Goal: Find specific page/section: Find specific page/section

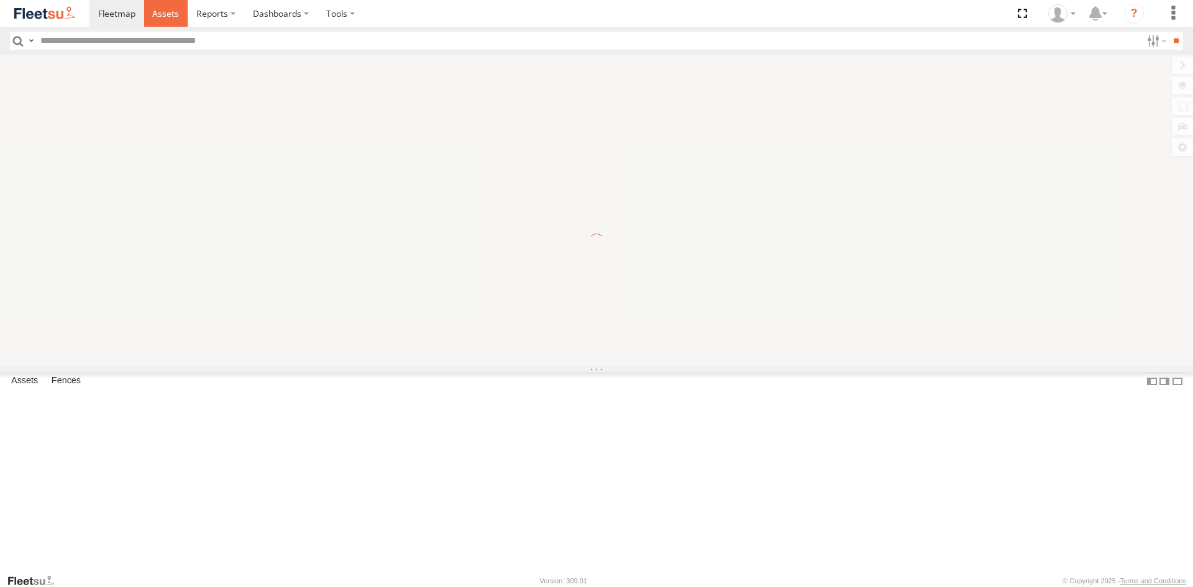
click at [167, 9] on span at bounding box center [165, 13] width 27 height 12
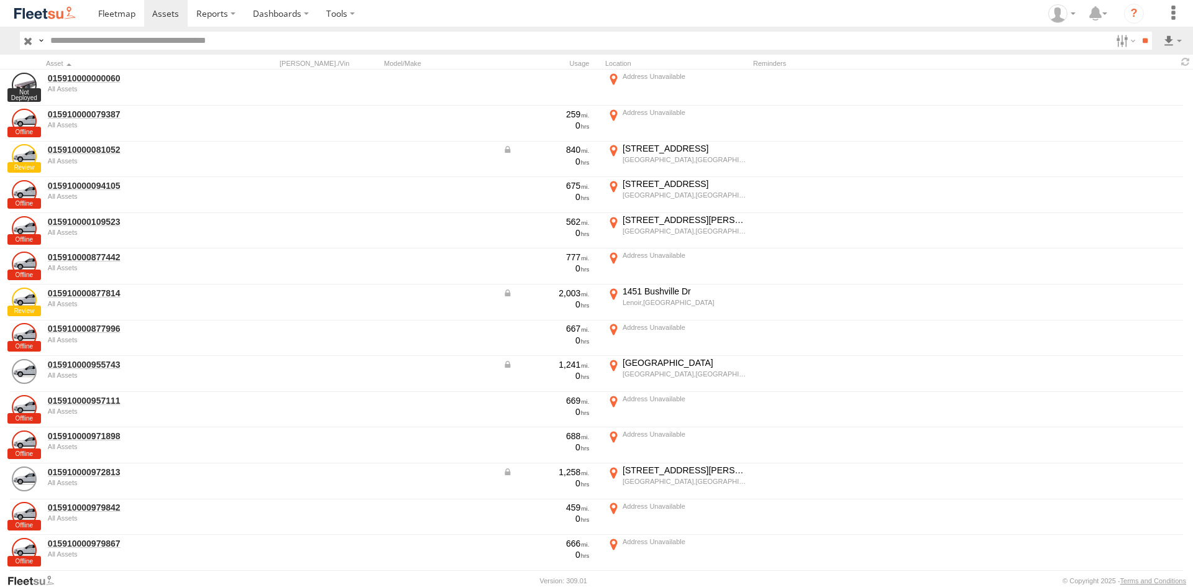
click at [128, 46] on input "text" at bounding box center [578, 41] width 1066 height 18
